Goal: Transaction & Acquisition: Register for event/course

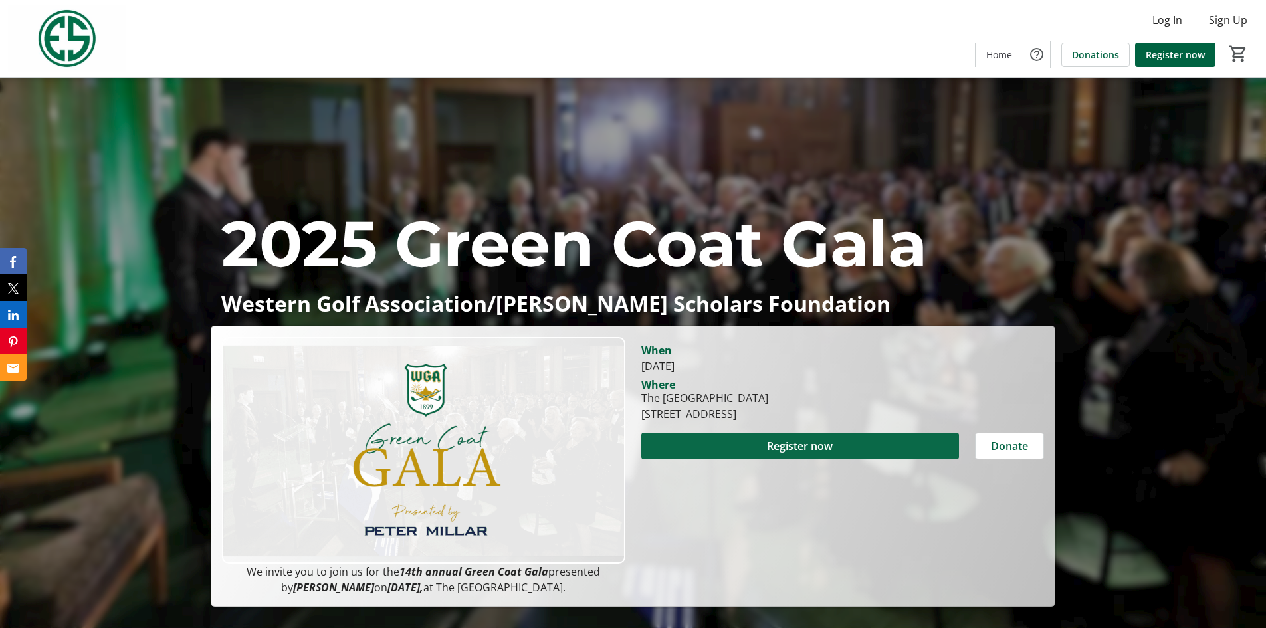
click at [797, 442] on span "Register now" at bounding box center [800, 446] width 66 height 16
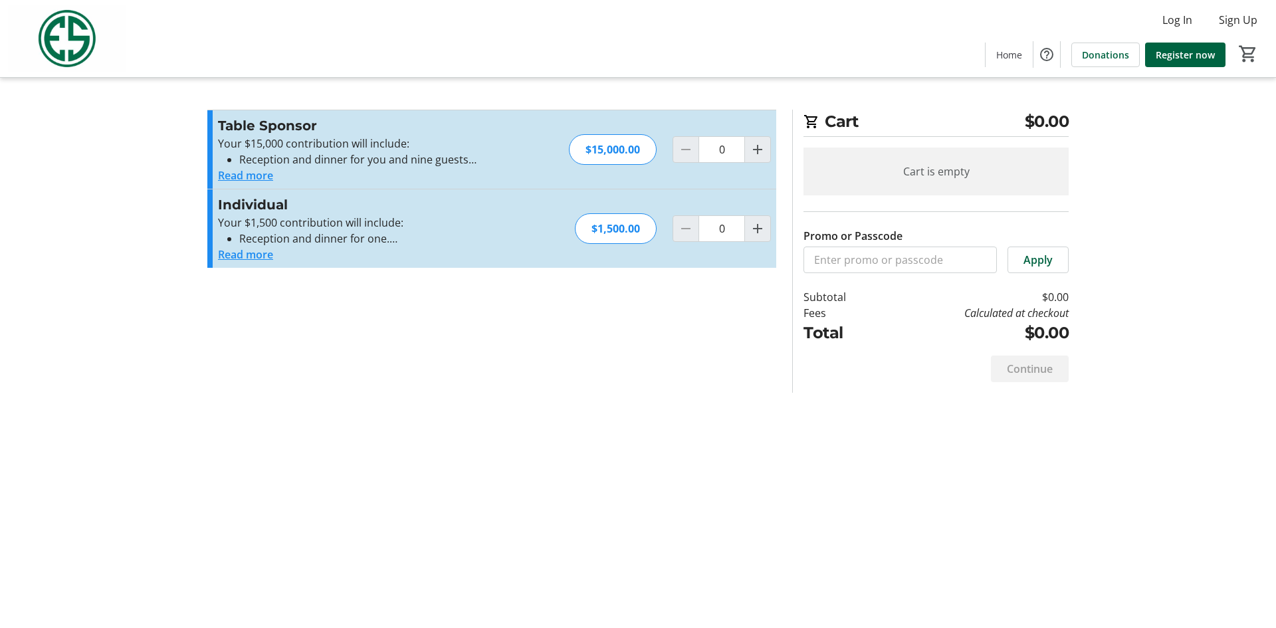
click at [255, 256] on button "Read more" at bounding box center [245, 254] width 55 height 16
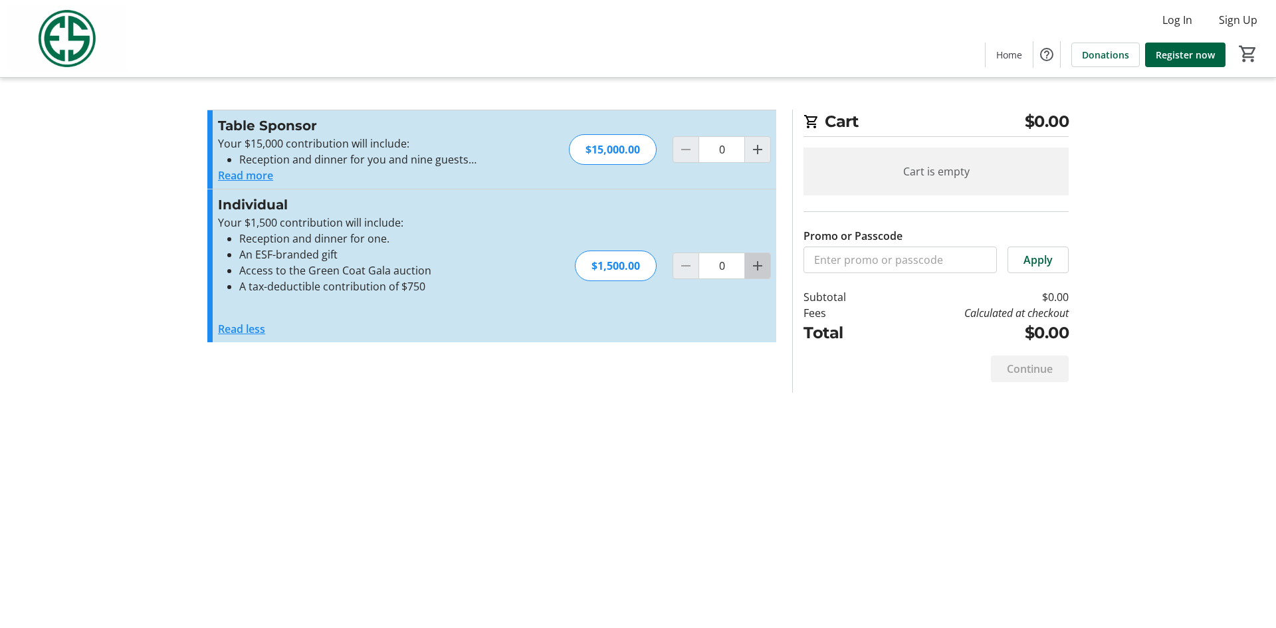
click at [754, 266] on mat-icon "Increment by one" at bounding box center [757, 266] width 16 height 16
type input "1"
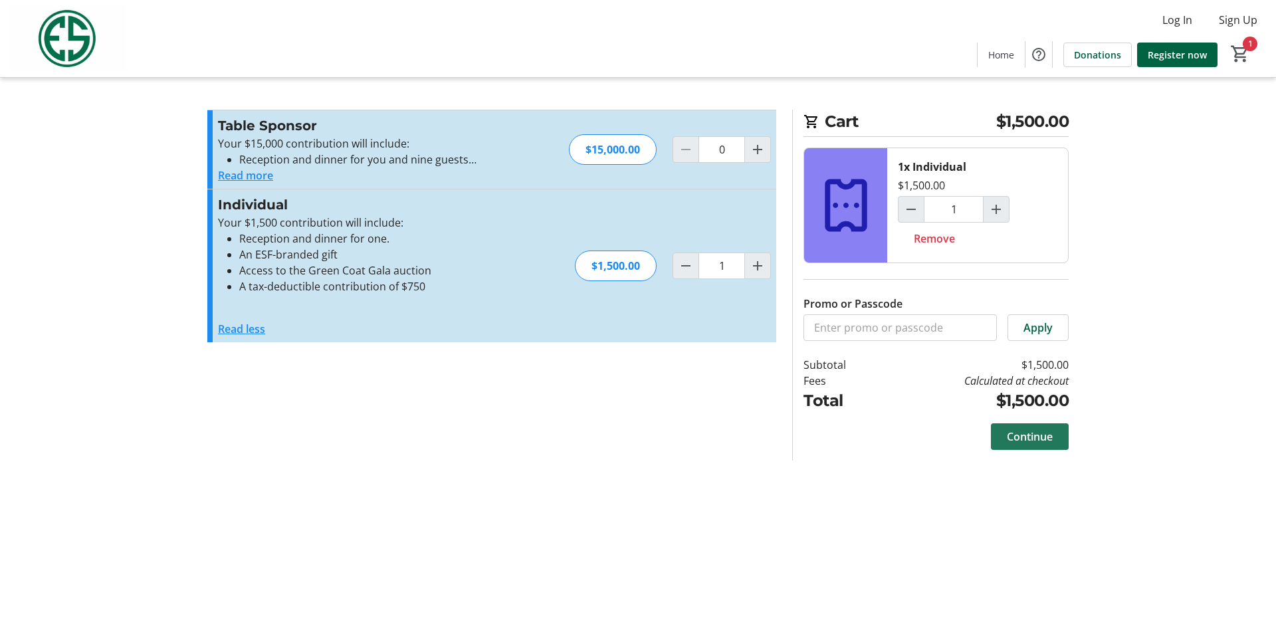
click at [1036, 440] on span "Continue" at bounding box center [1030, 437] width 46 height 16
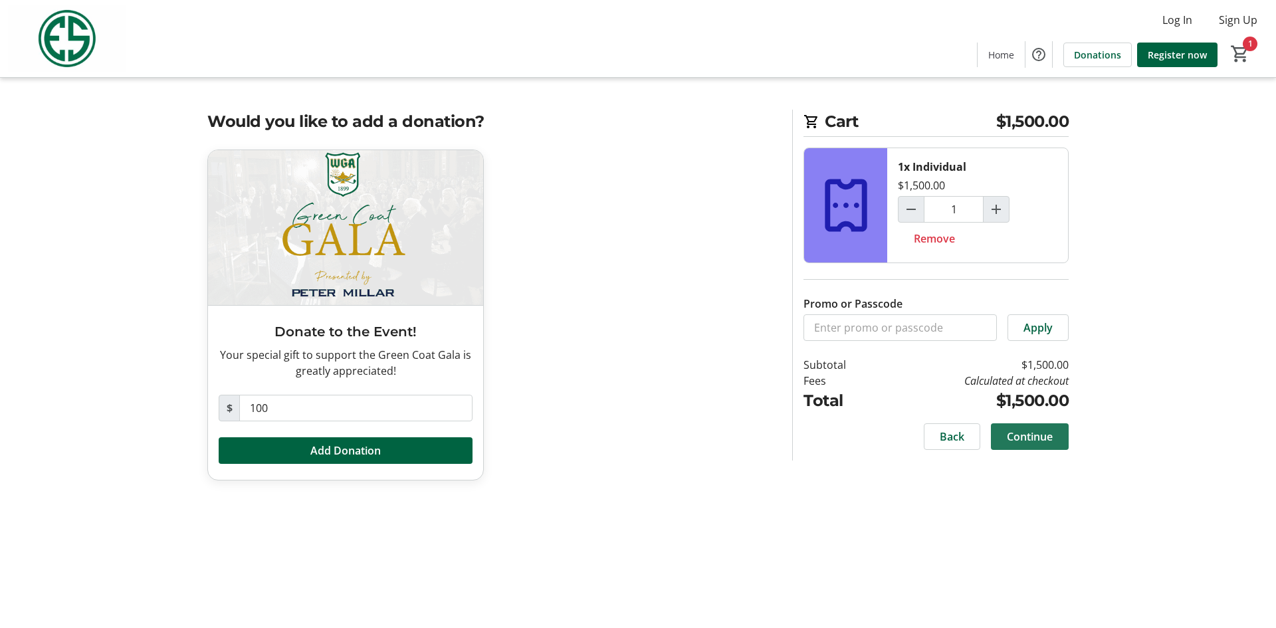
click at [1024, 431] on span "Continue" at bounding box center [1030, 437] width 46 height 16
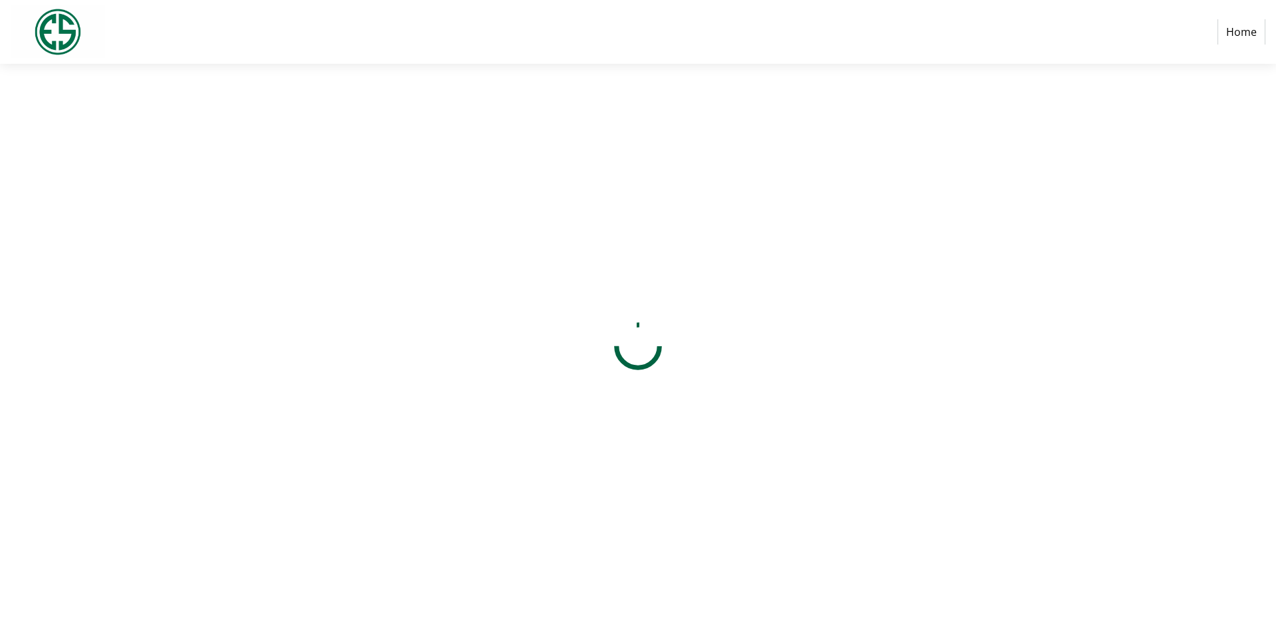
select select "US"
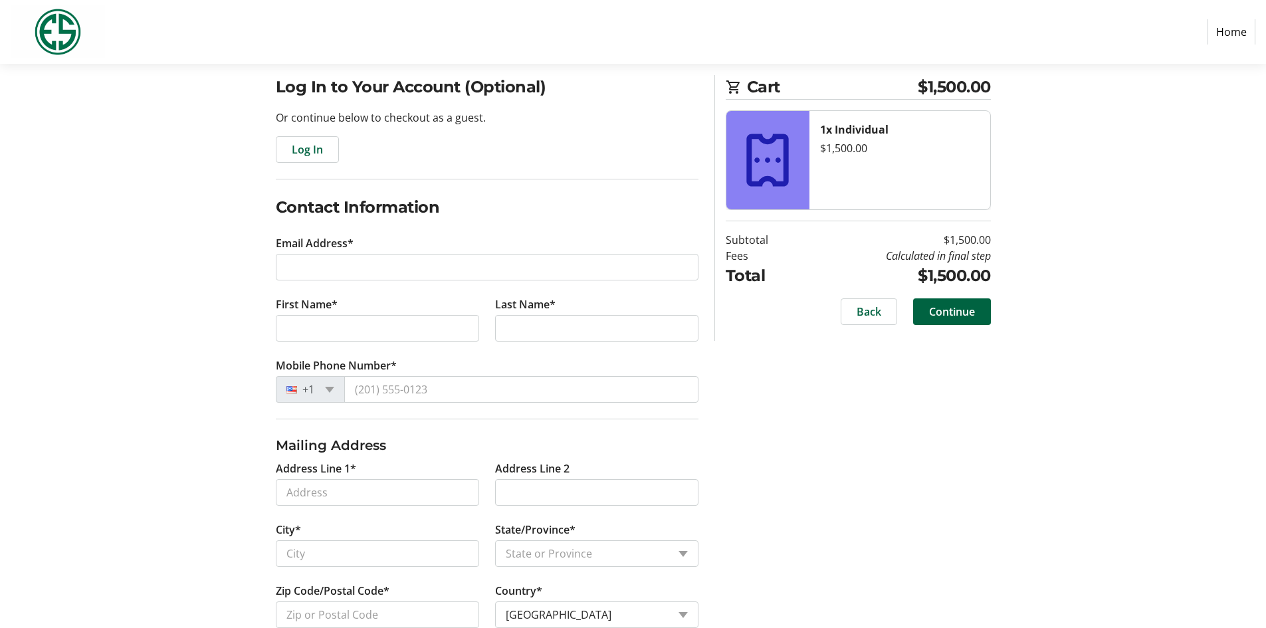
scroll to position [131, 0]
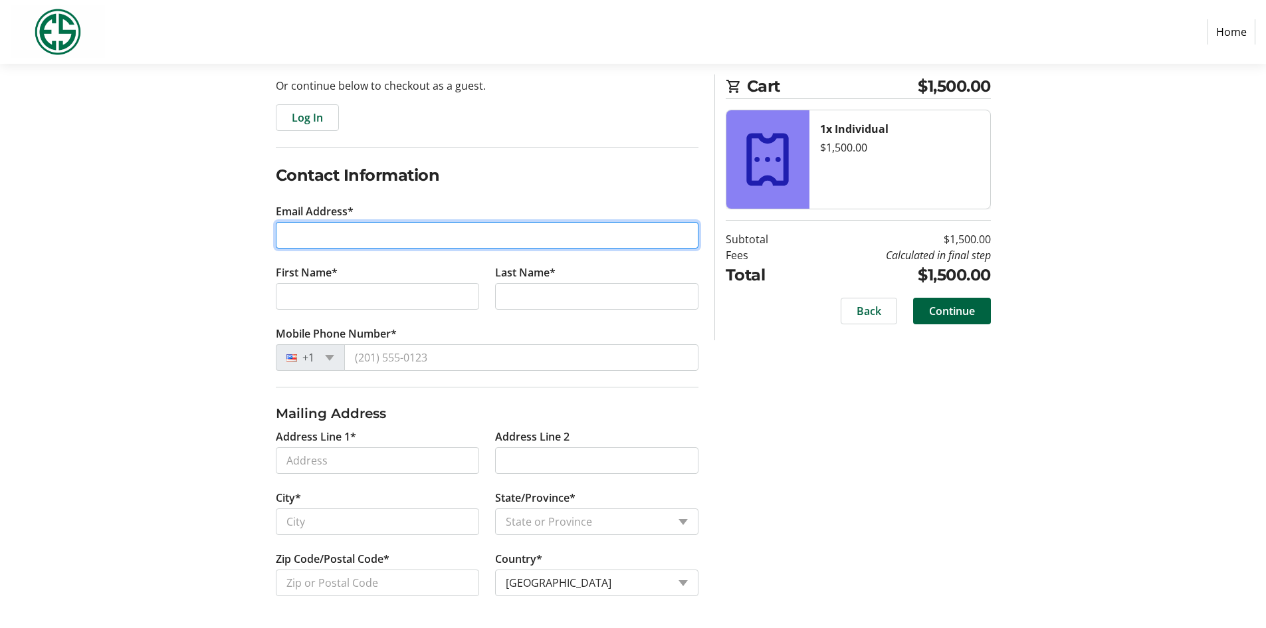
click at [336, 235] on input "Email Address*" at bounding box center [487, 235] width 423 height 27
click at [375, 240] on input "Email Address*" at bounding box center [487, 235] width 423 height 27
type input "[EMAIL_ADDRESS][DOMAIN_NAME]"
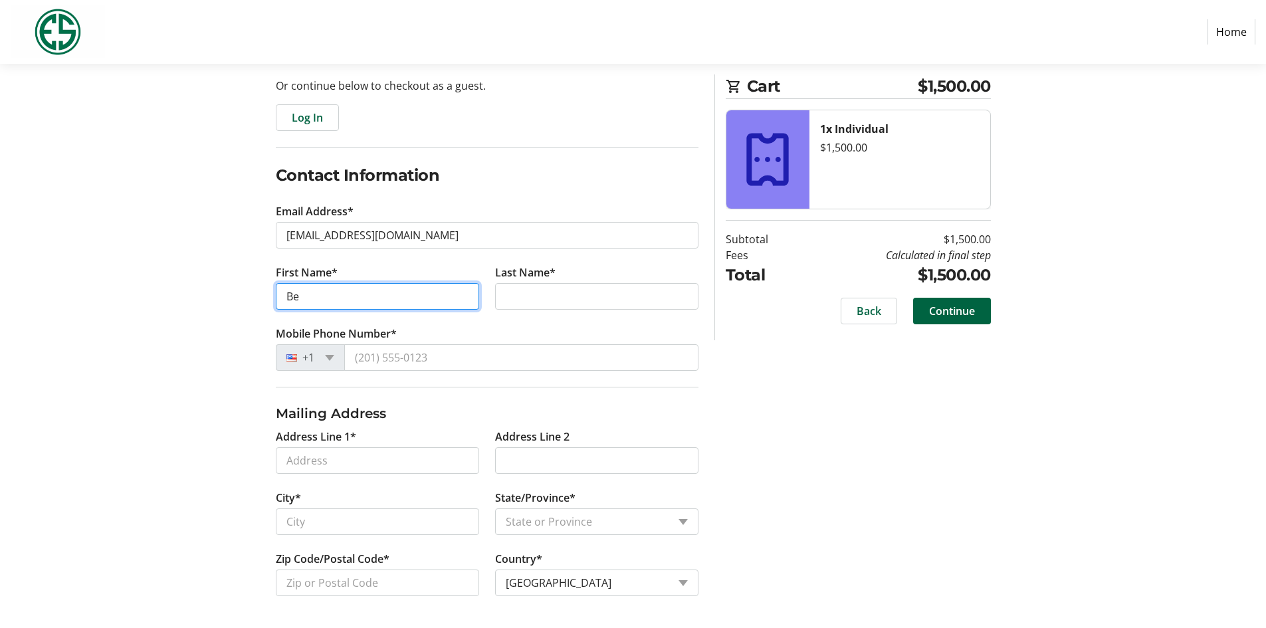
type input "B"
type input "[PERSON_NAME]"
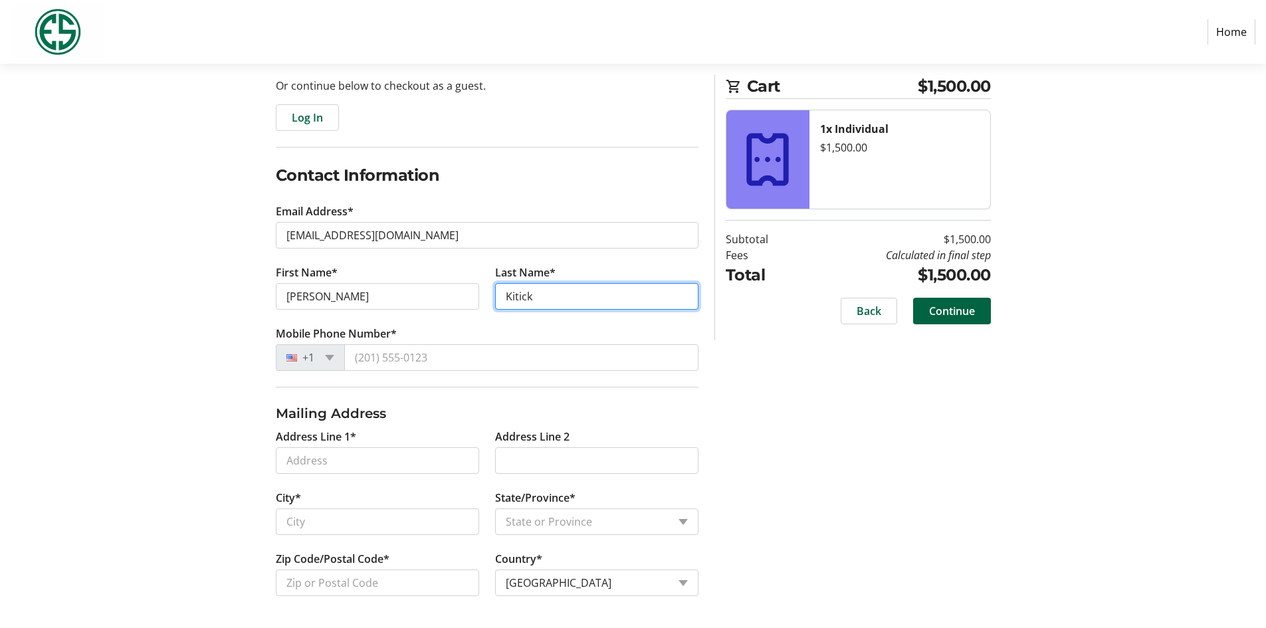
type input "Kitick"
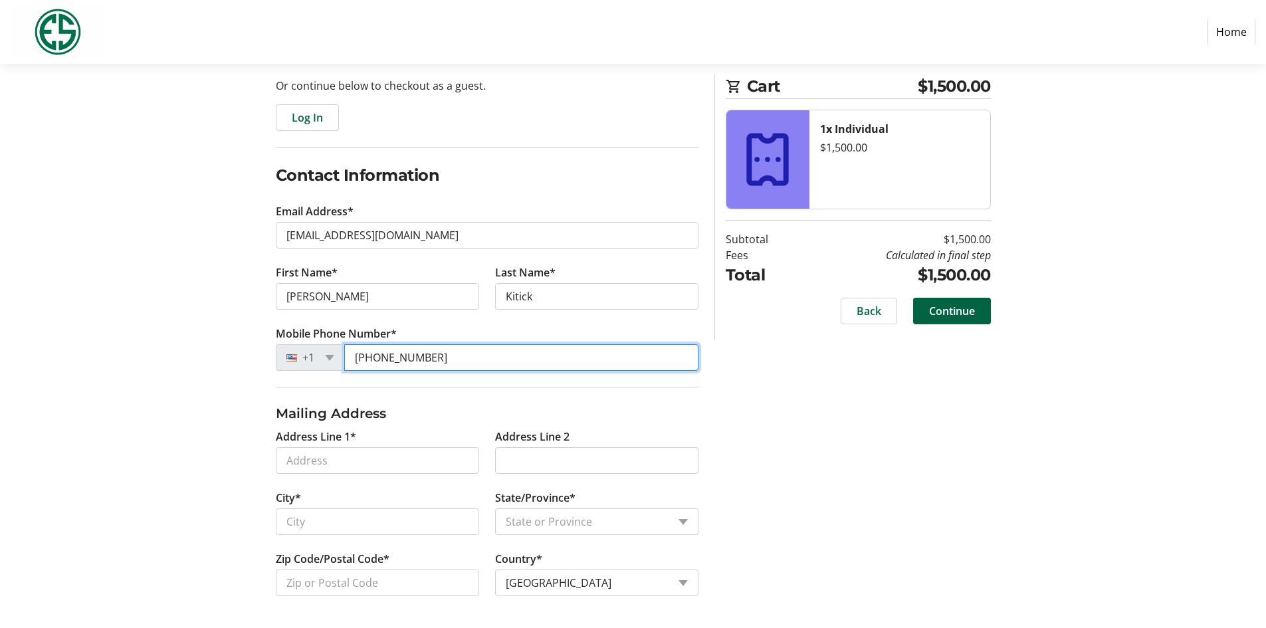
type input "[PHONE_NUMBER]"
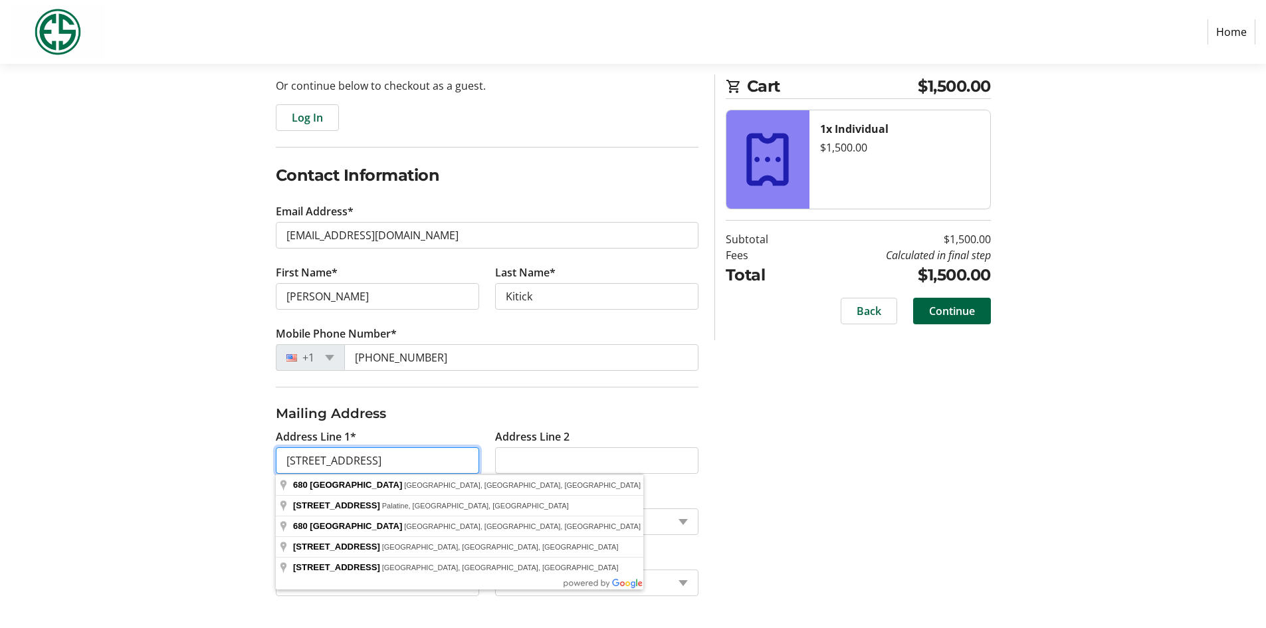
type input "[STREET_ADDRESS]"
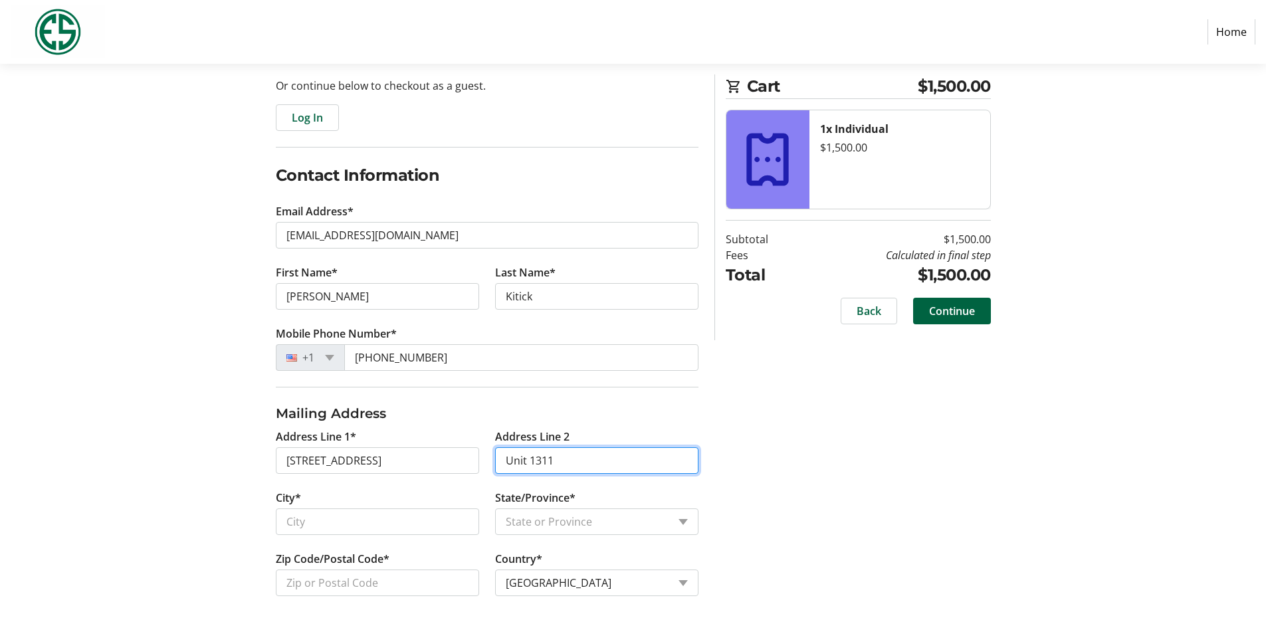
type input "Unit 1311"
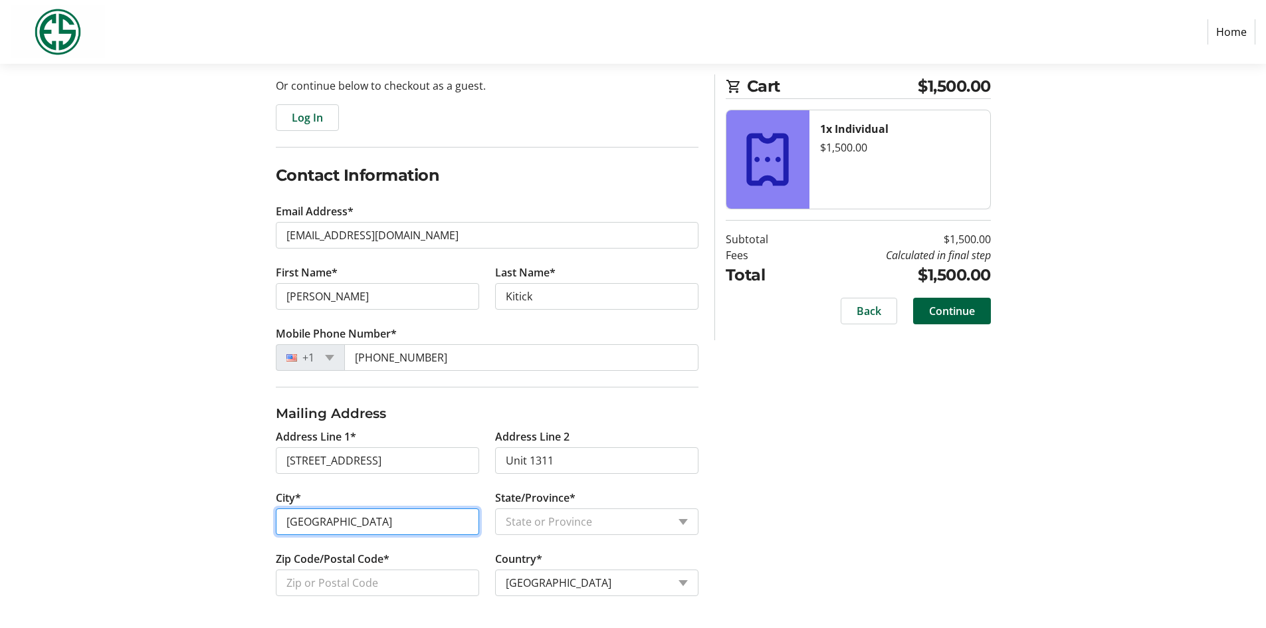
type input "[GEOGRAPHIC_DATA]"
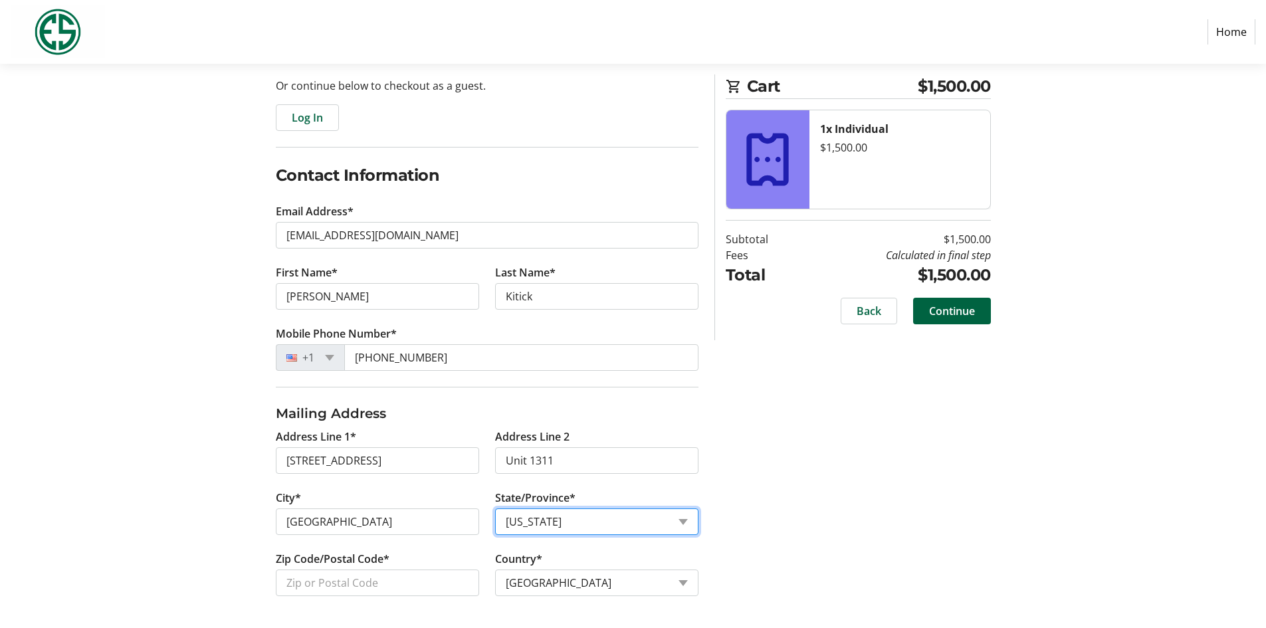
select select "IL"
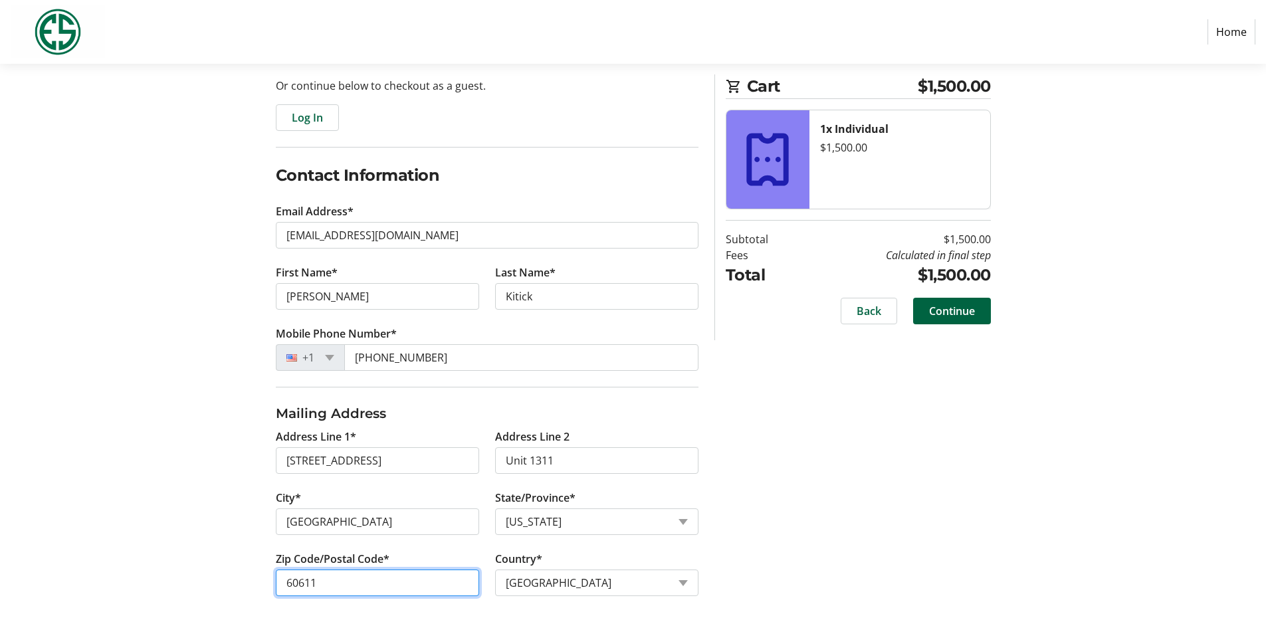
type input "60611"
click at [140, 239] on section "Purchase Step 1 of 5 Cart $1,500.00 1x Individual $1,500.00 Subtotal $1,500.00 …" at bounding box center [633, 280] width 1266 height 695
click at [961, 312] on span "Continue" at bounding box center [952, 311] width 46 height 16
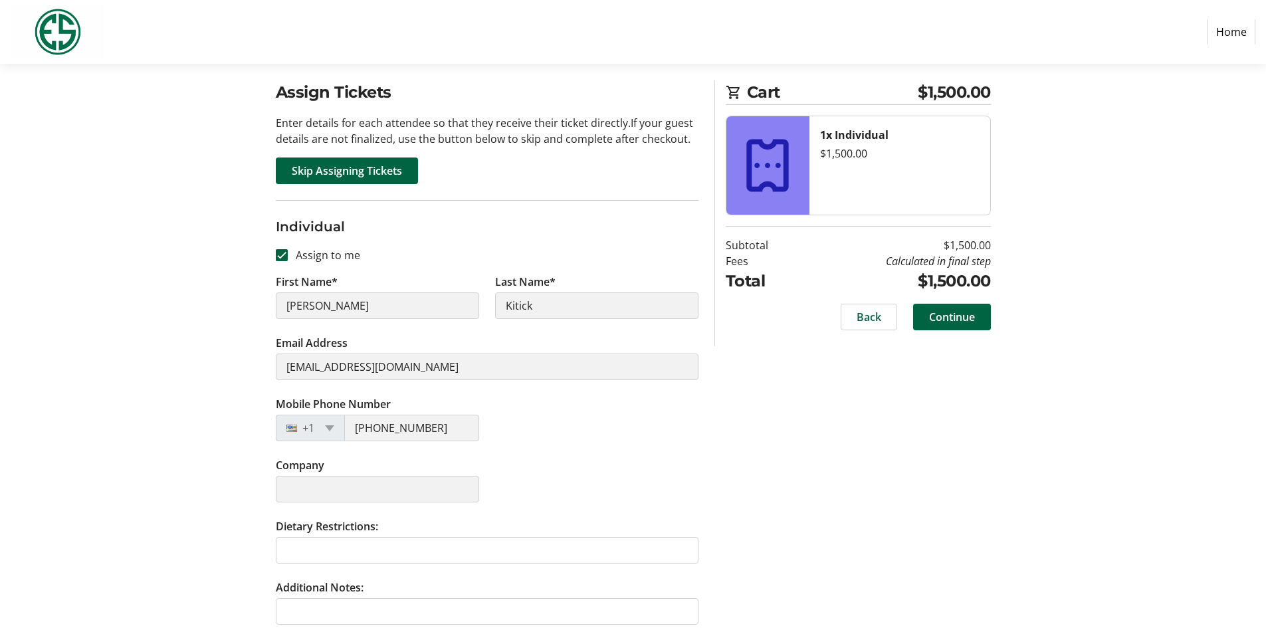
scroll to position [106, 0]
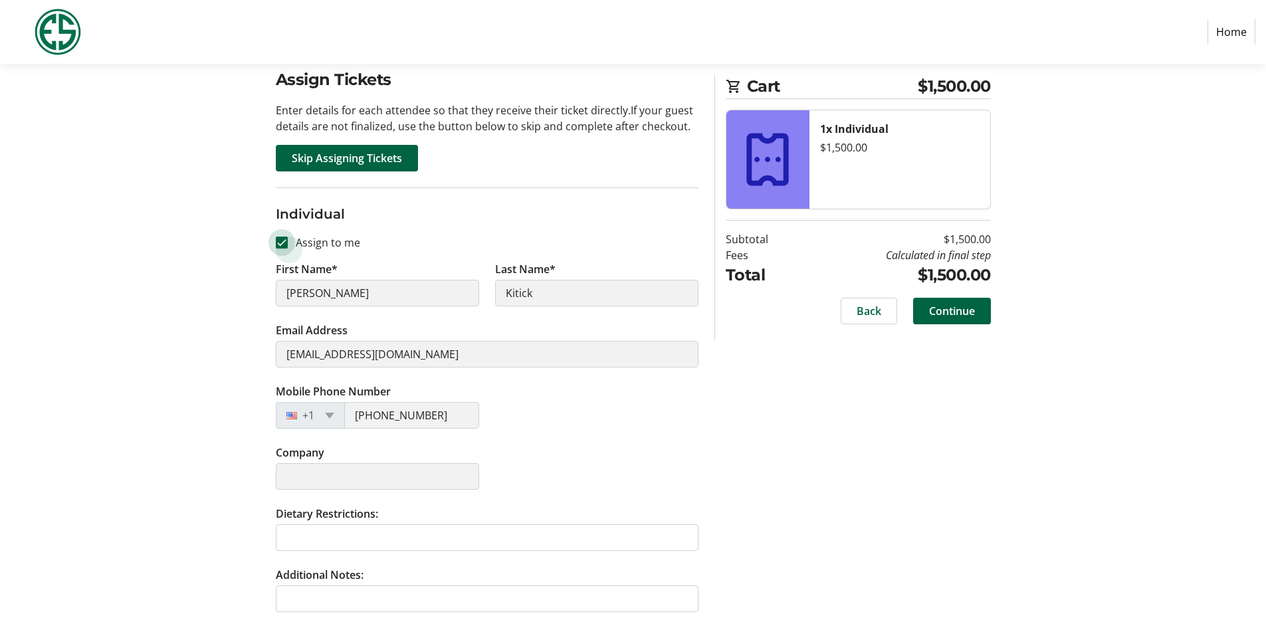
click at [279, 241] on input "Assign to me" at bounding box center [282, 243] width 12 height 12
checkbox input "false"
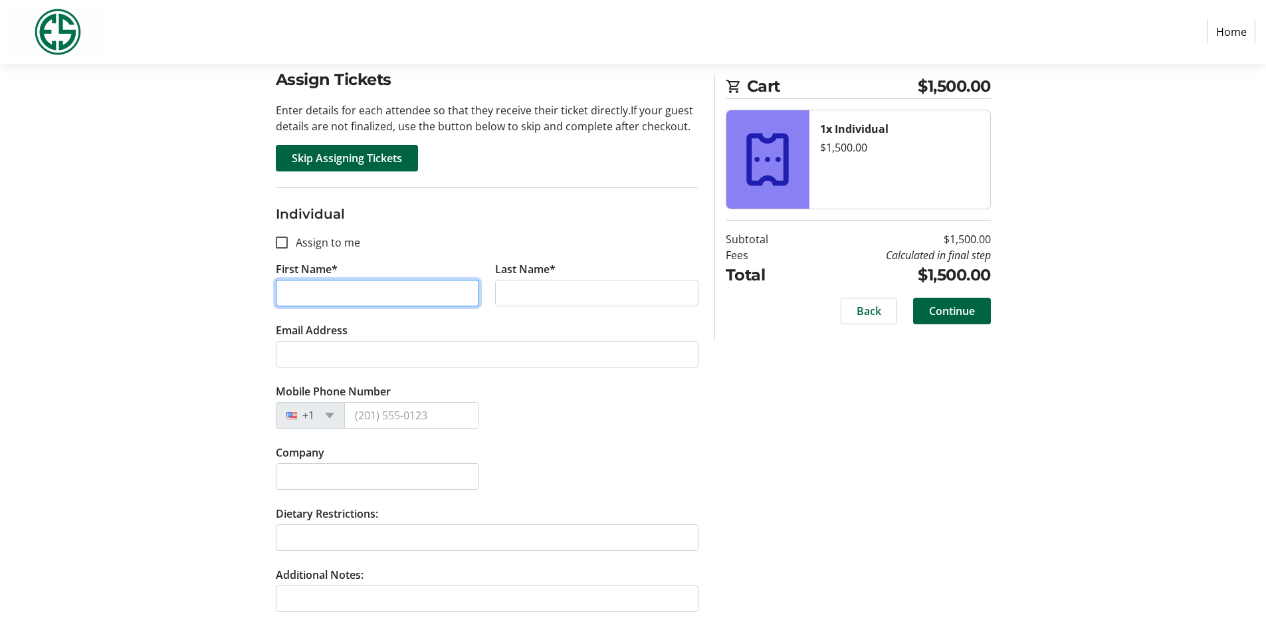
click at [319, 292] on input "First Name*" at bounding box center [377, 293] width 203 height 27
type input "N"
type input "[PERSON_NAME]"
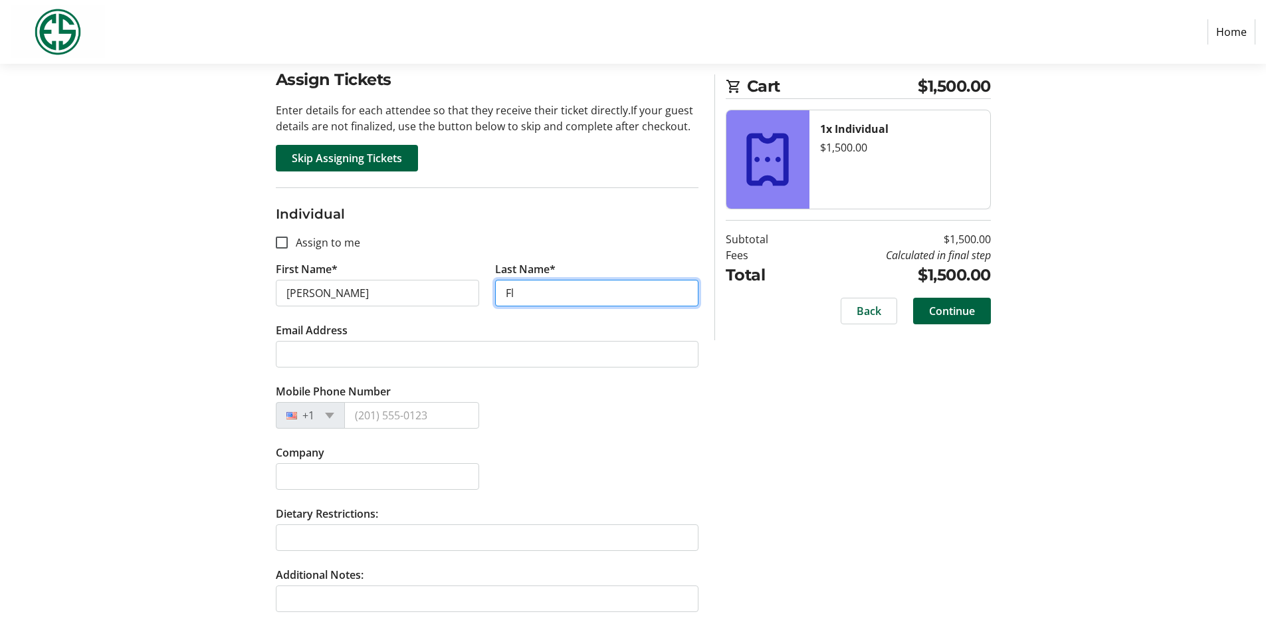
type input "F"
type input "Kitick"
